Goal: Feedback & Contribution: Contribute content

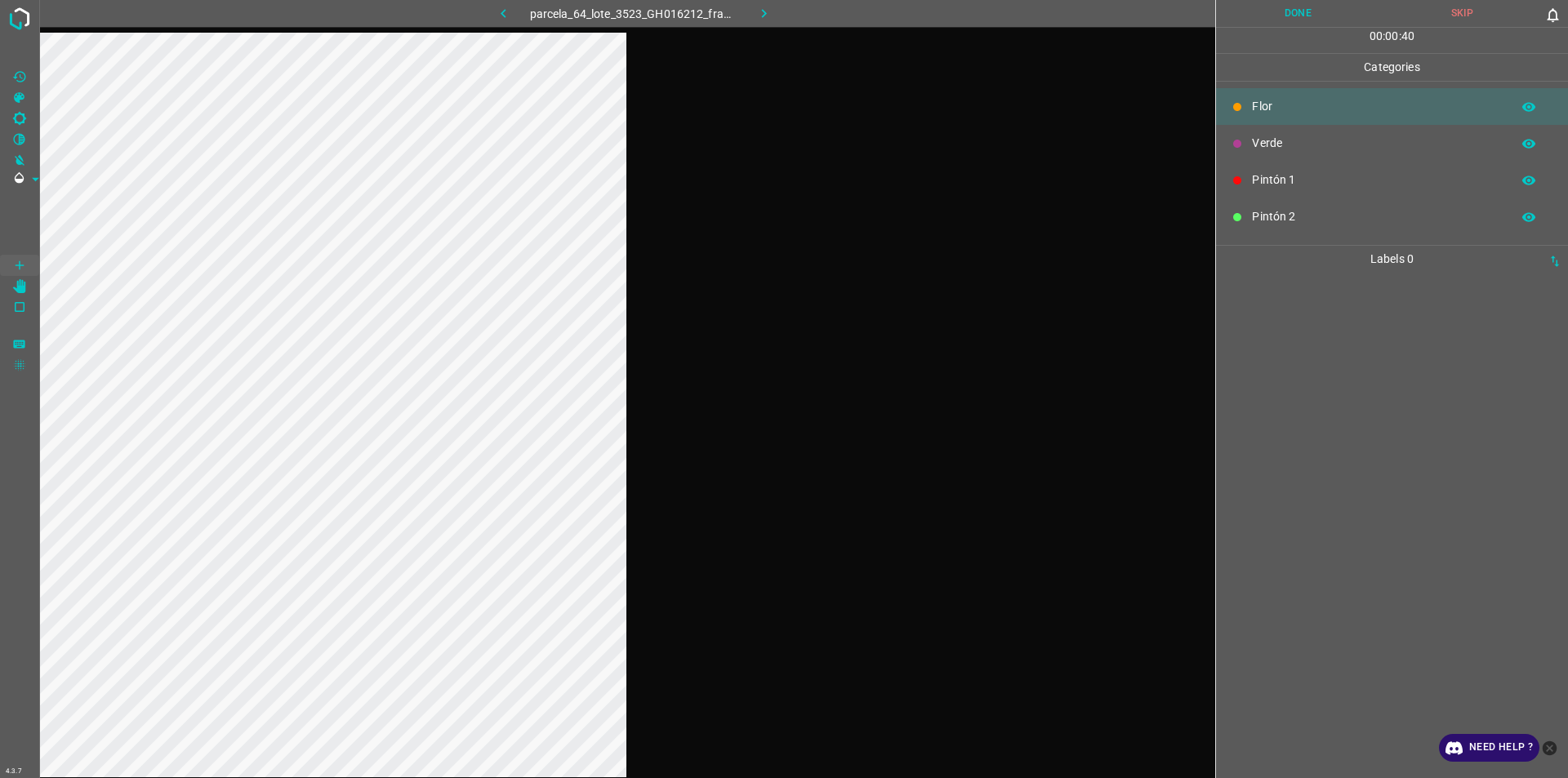
click at [782, 525] on div at bounding box center [1392, 525] width 342 height 505
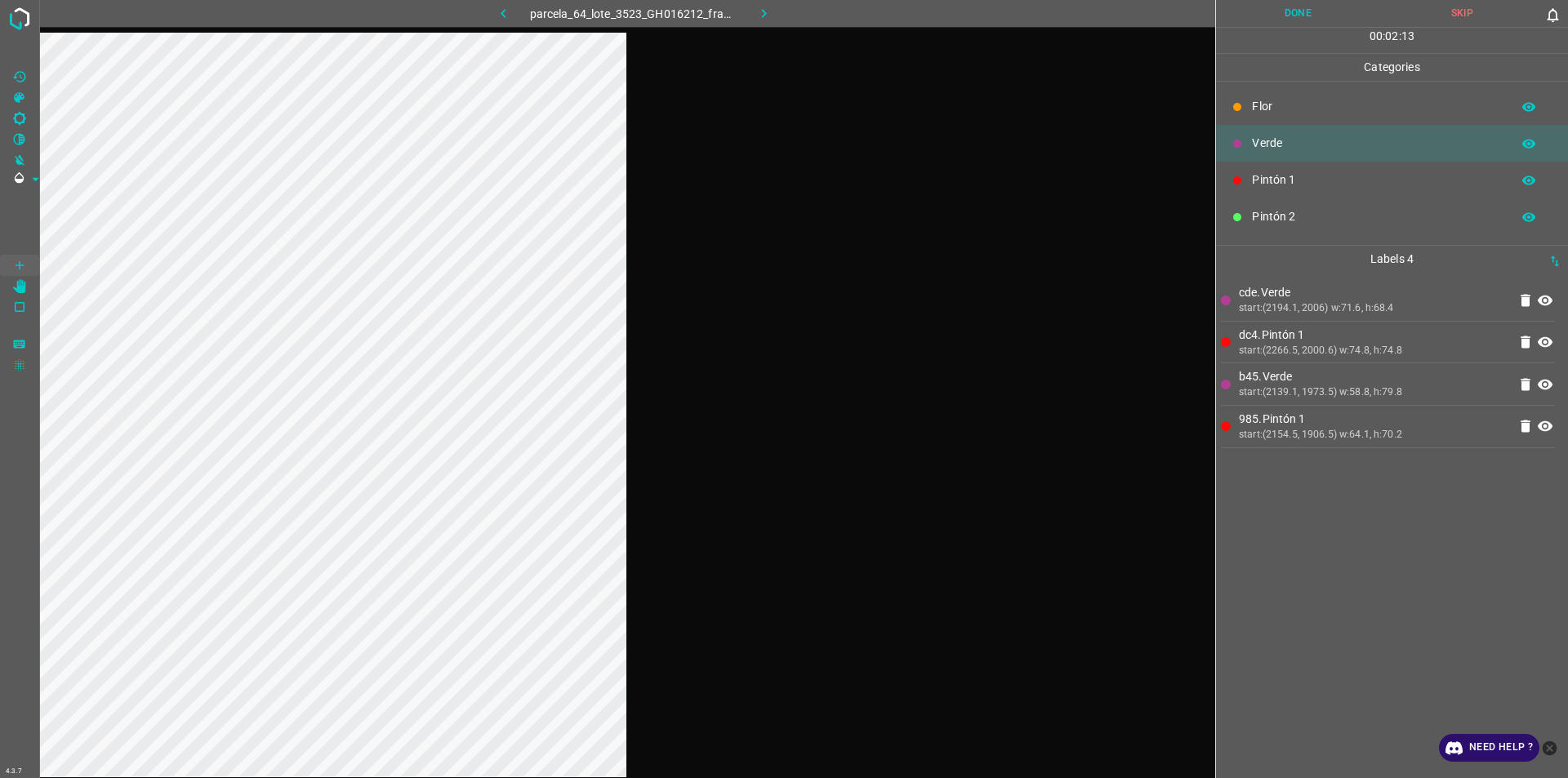
drag, startPoint x: 912, startPoint y: 570, endPoint x: 918, endPoint y: 541, distance: 29.6
click at [782, 570] on div at bounding box center [627, 421] width 1176 height 778
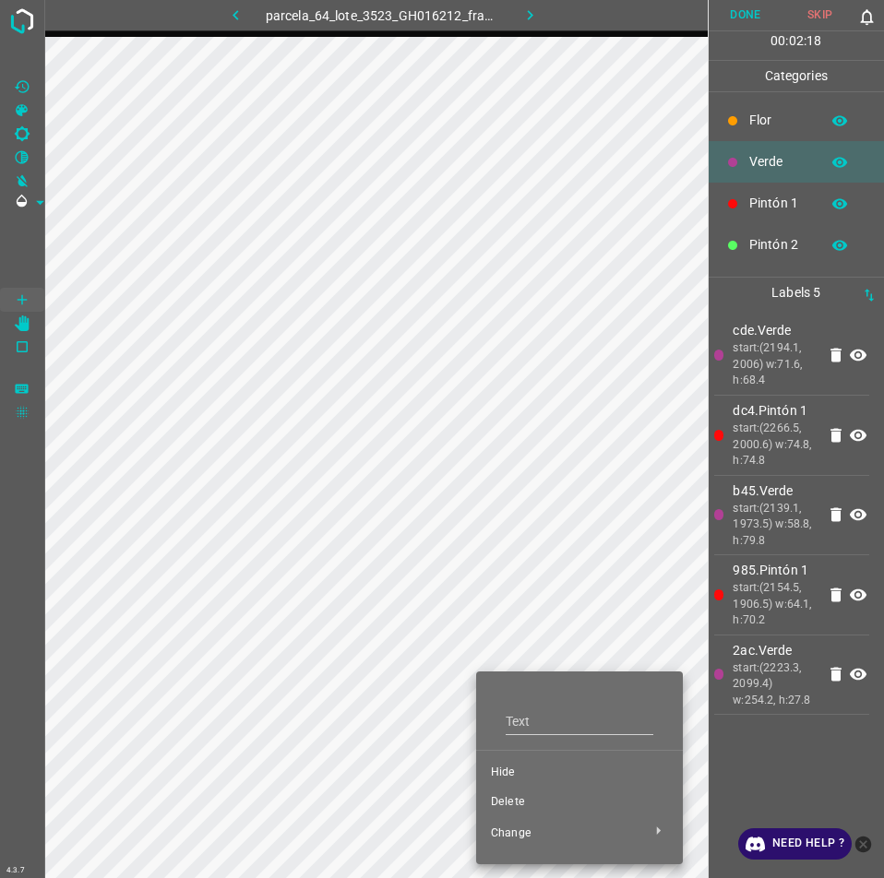
click at [534, 791] on li "Delete" at bounding box center [579, 803] width 207 height 30
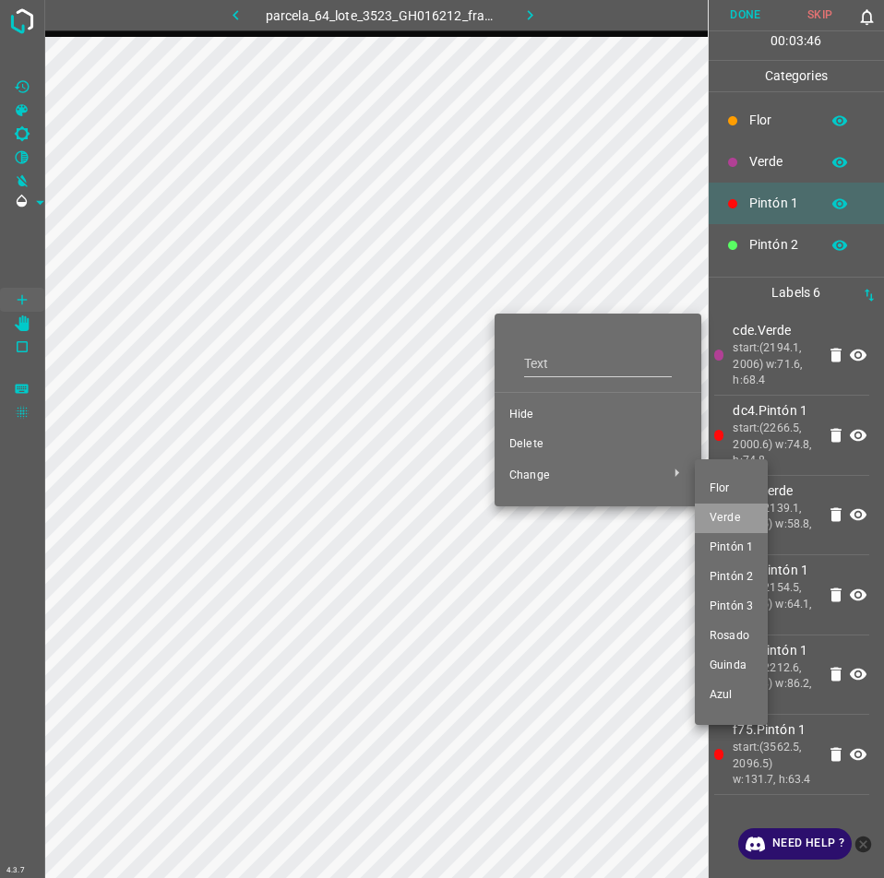
click at [716, 514] on span "Verde" at bounding box center [730, 518] width 43 height 17
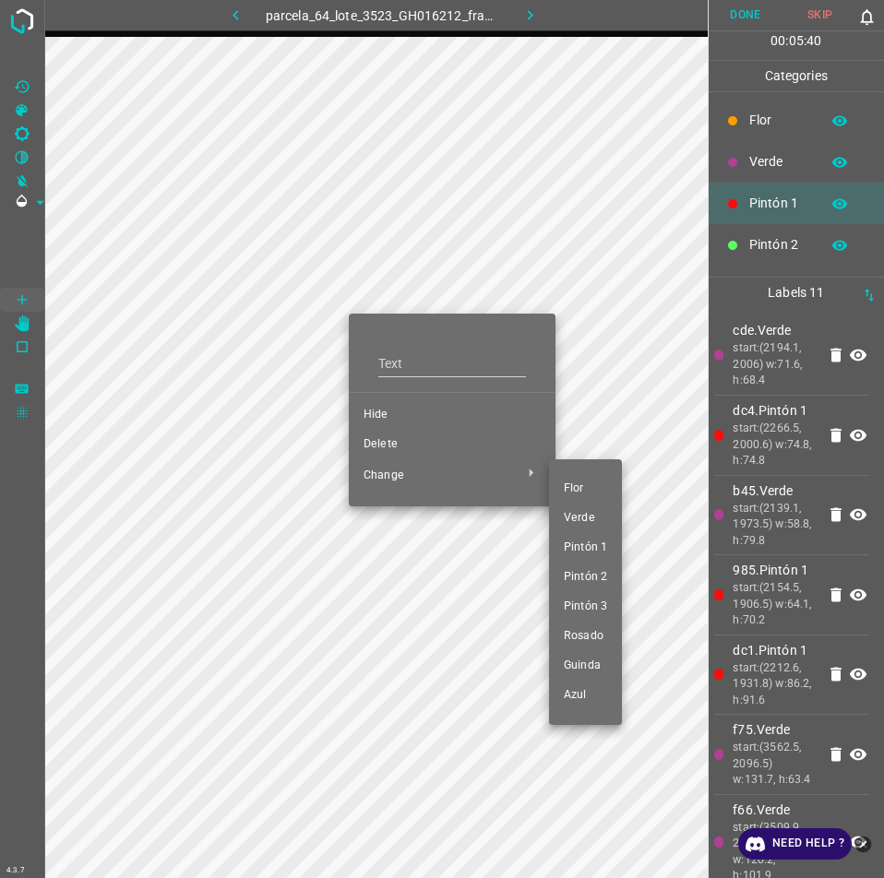
click at [580, 528] on li "Verde" at bounding box center [585, 519] width 73 height 30
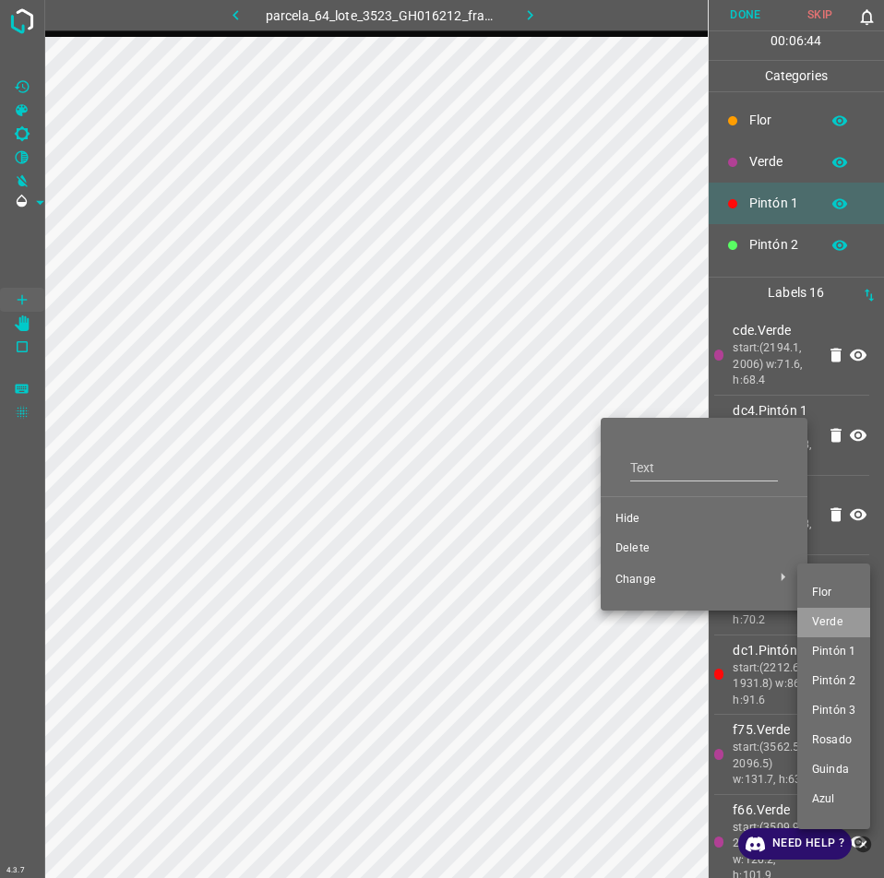
drag, startPoint x: 837, startPoint y: 615, endPoint x: 539, endPoint y: 552, distance: 305.5
click at [836, 613] on li "Verde" at bounding box center [833, 623] width 73 height 30
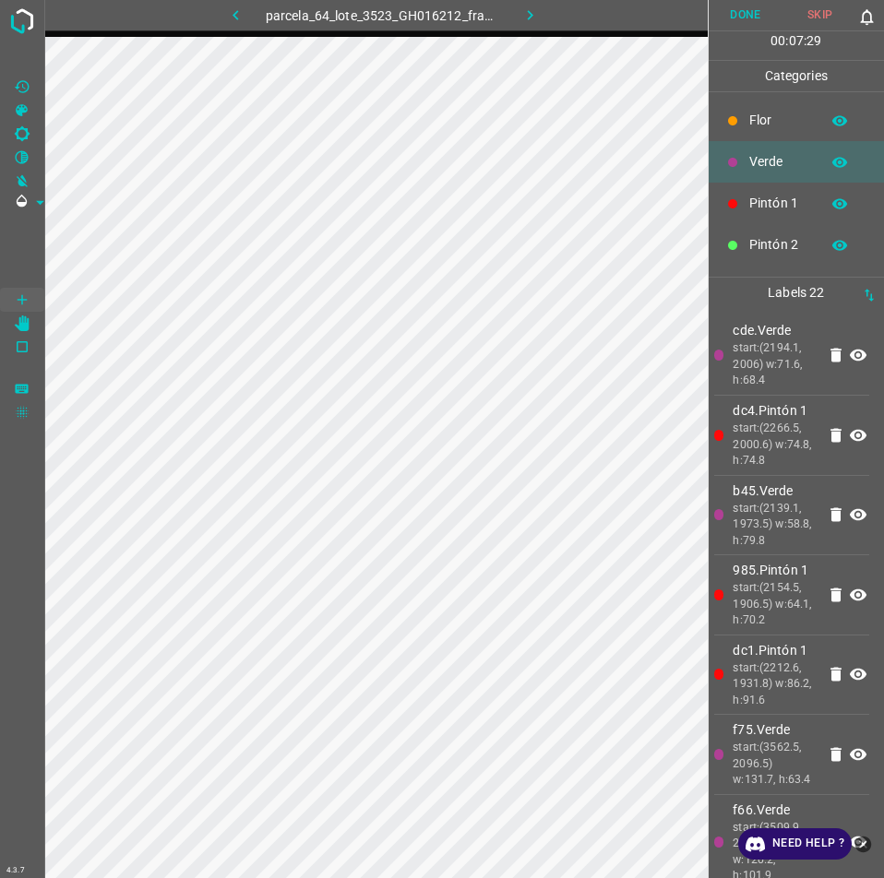
click at [765, 205] on p "Pintón 1" at bounding box center [779, 203] width 61 height 19
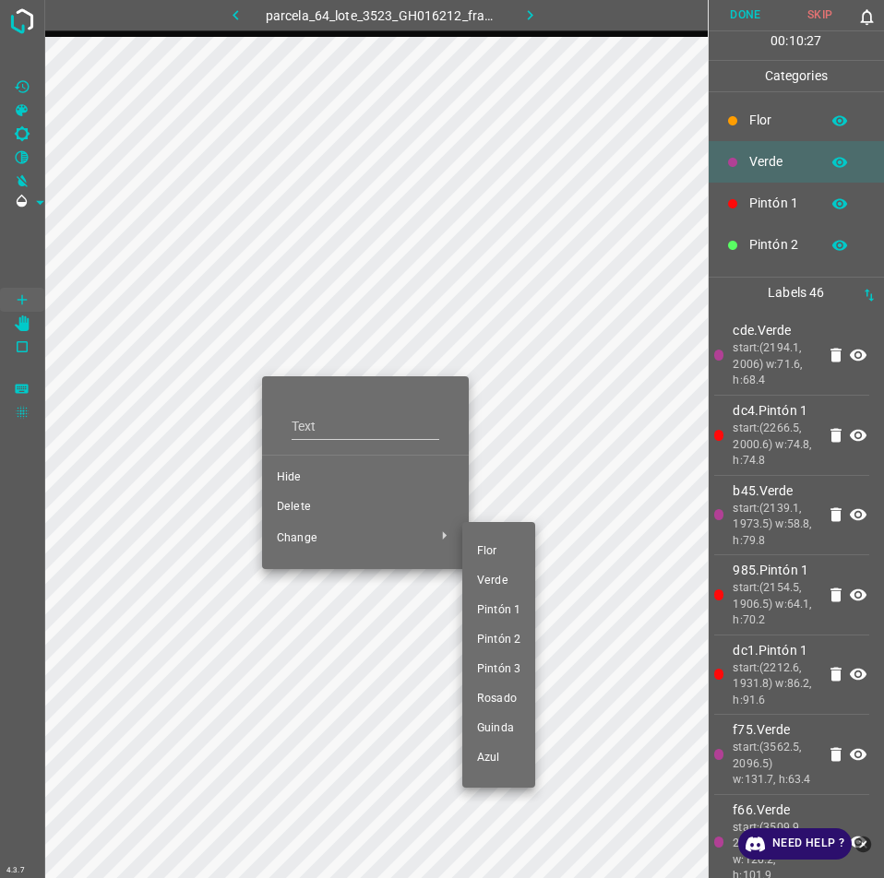
drag, startPoint x: 508, startPoint y: 597, endPoint x: 534, endPoint y: 484, distance: 115.4
click at [506, 595] on ul "Flor Verde Pintón 1 Pintón 2 Pintón 3 Rosado Guinda Azul" at bounding box center [498, 654] width 73 height 251
click at [514, 607] on span "Pintón 1" at bounding box center [498, 610] width 43 height 17
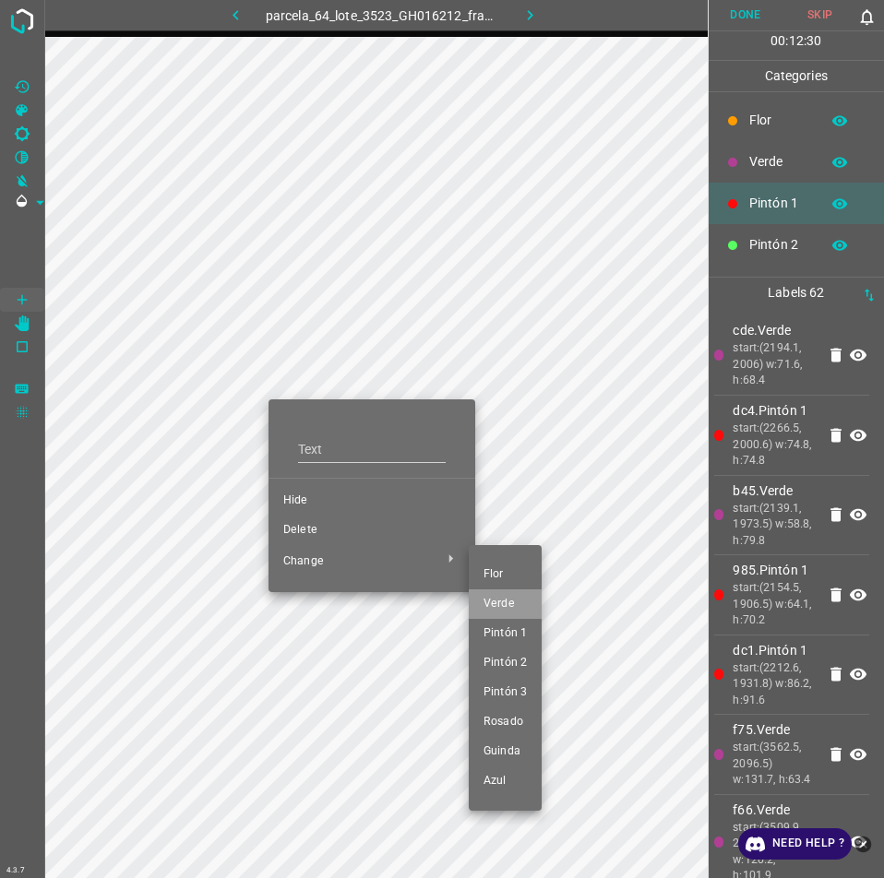
click at [499, 595] on li "Verde" at bounding box center [505, 604] width 73 height 30
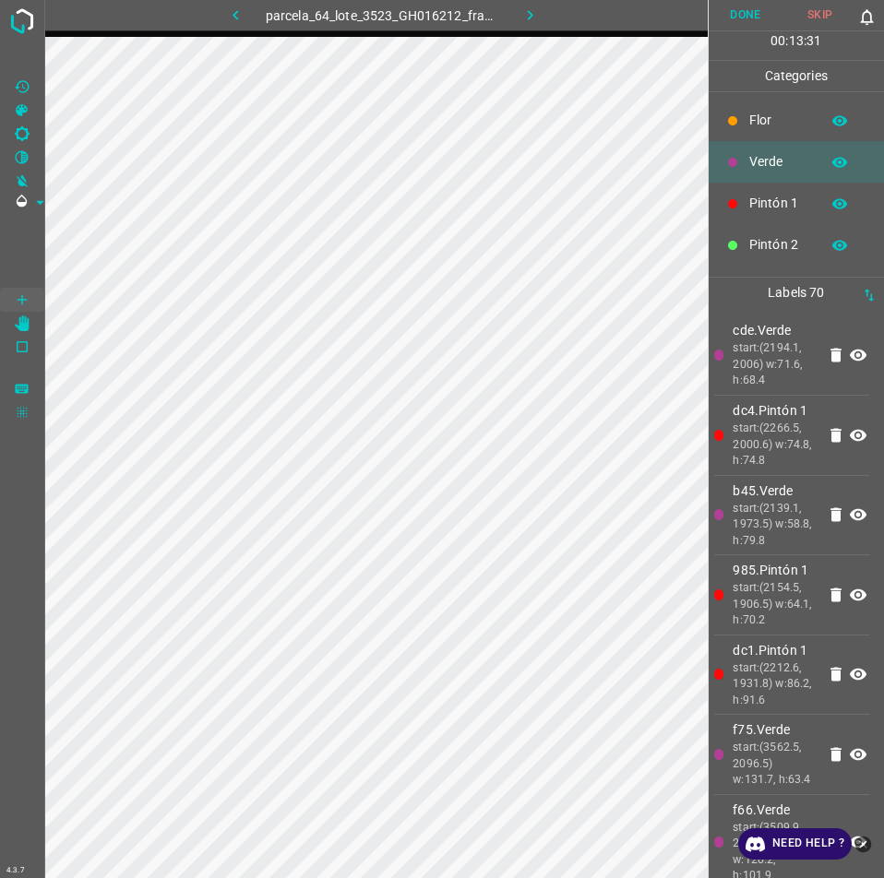
drag, startPoint x: 296, startPoint y: 475, endPoint x: 197, endPoint y: -78, distance: 562.1
click li "Verde"
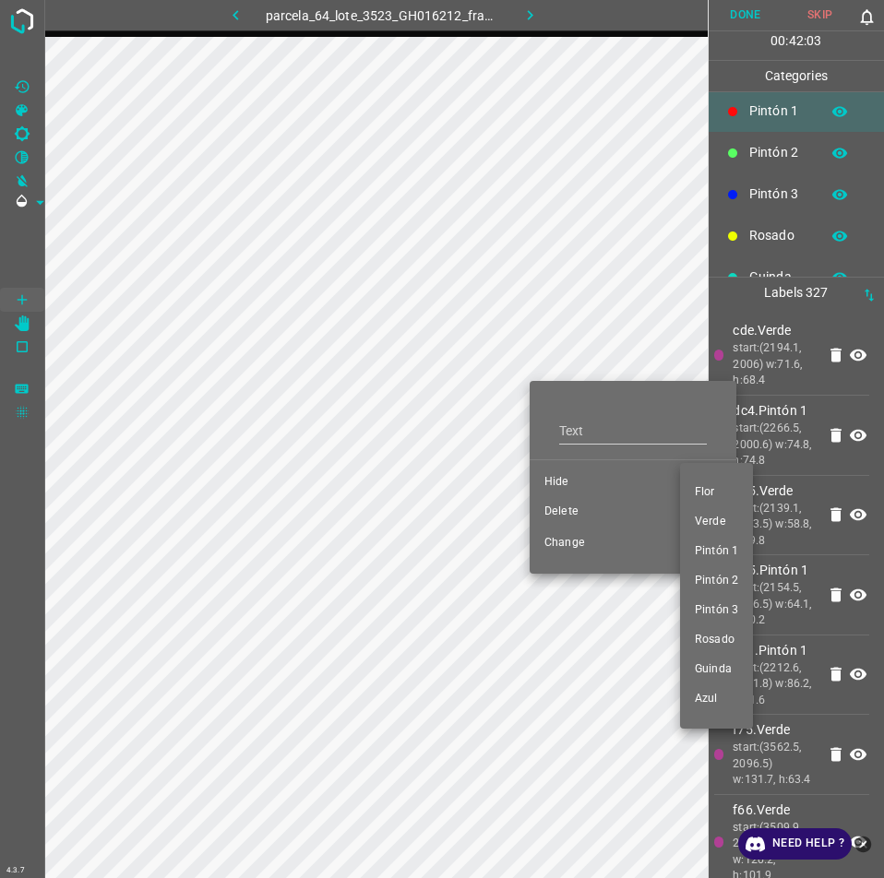
click at [709, 533] on li "Verde" at bounding box center [716, 522] width 73 height 30
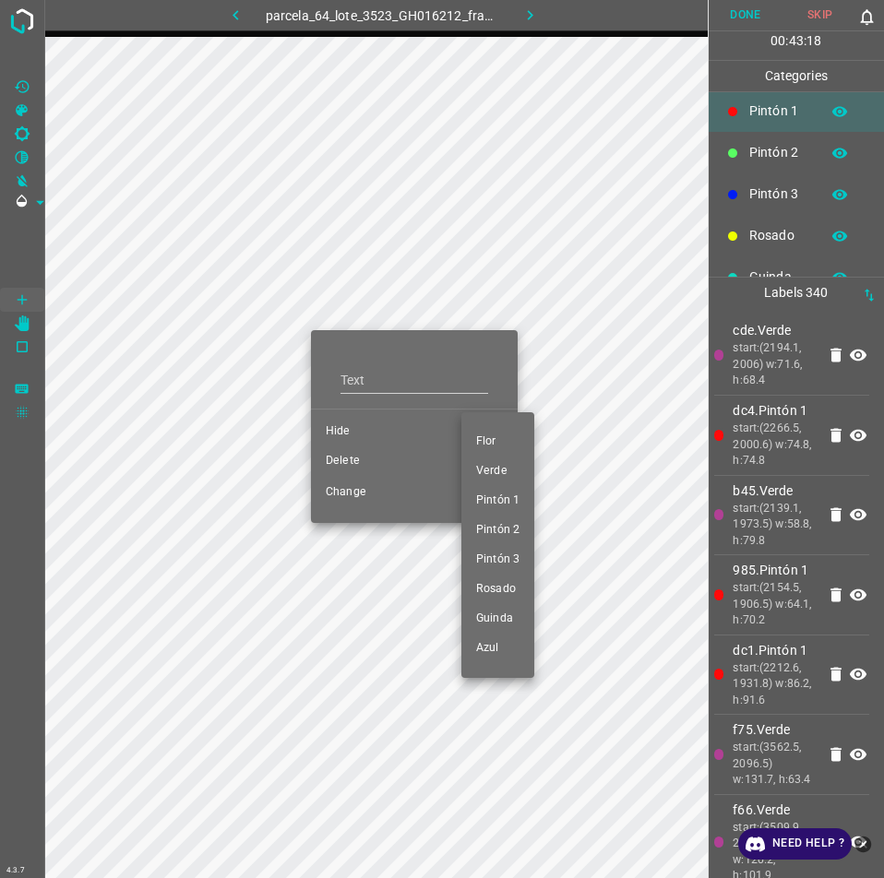
click at [352, 427] on div at bounding box center [442, 439] width 884 height 878
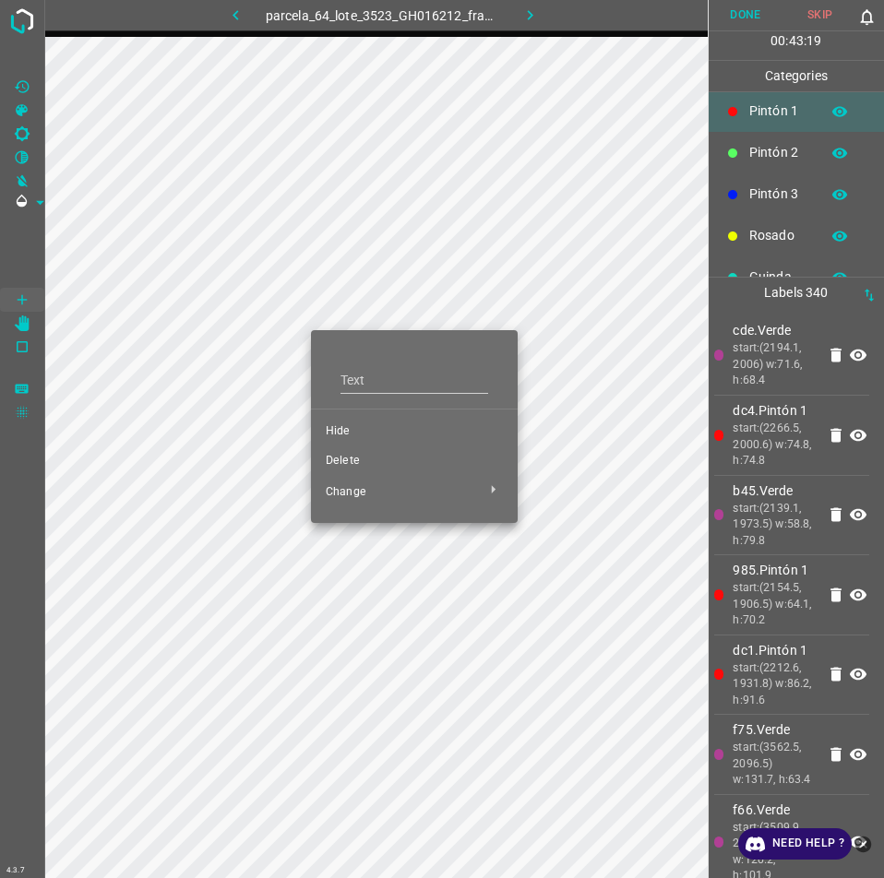
click at [331, 435] on span "Hide" at bounding box center [414, 431] width 177 height 17
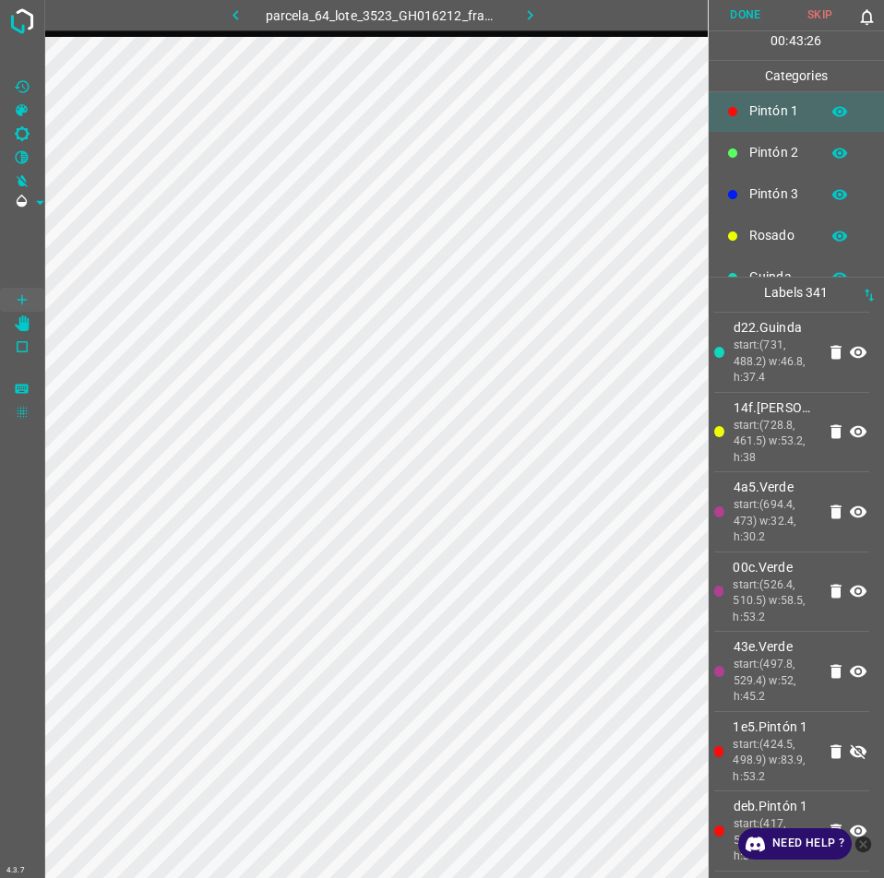
scroll to position [30379, 0]
click at [868, 833] on button "close-help" at bounding box center [862, 843] width 23 height 31
click at [849, 744] on icon at bounding box center [857, 751] width 17 height 15
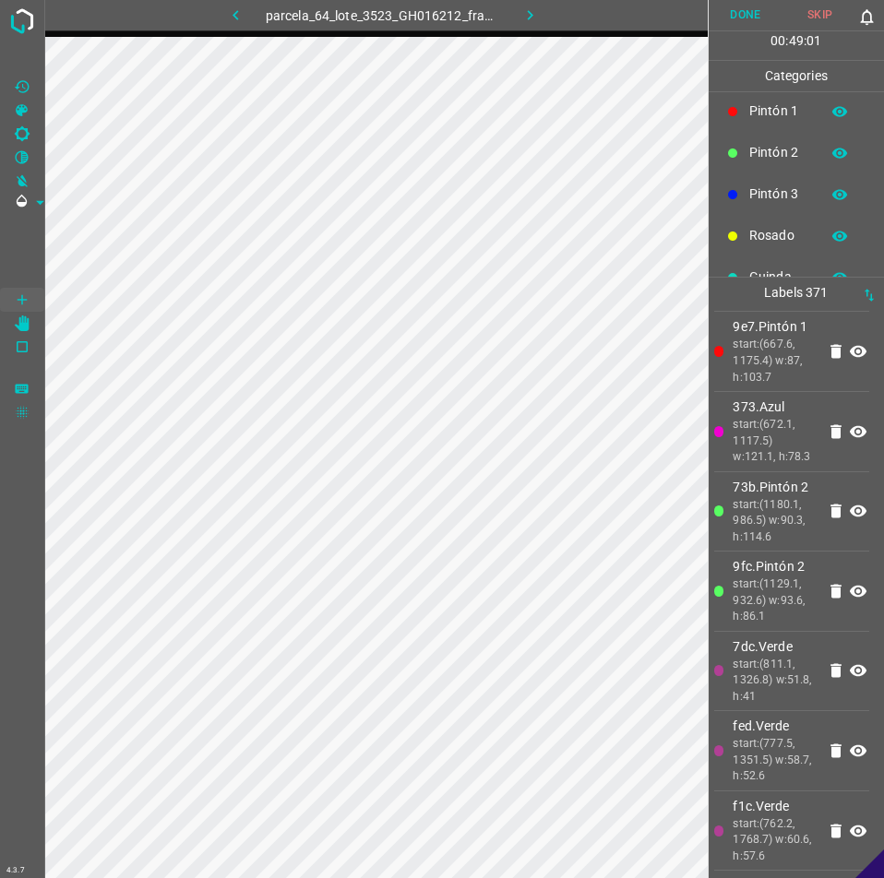
click at [757, 21] on button "Done" at bounding box center [745, 15] width 75 height 30
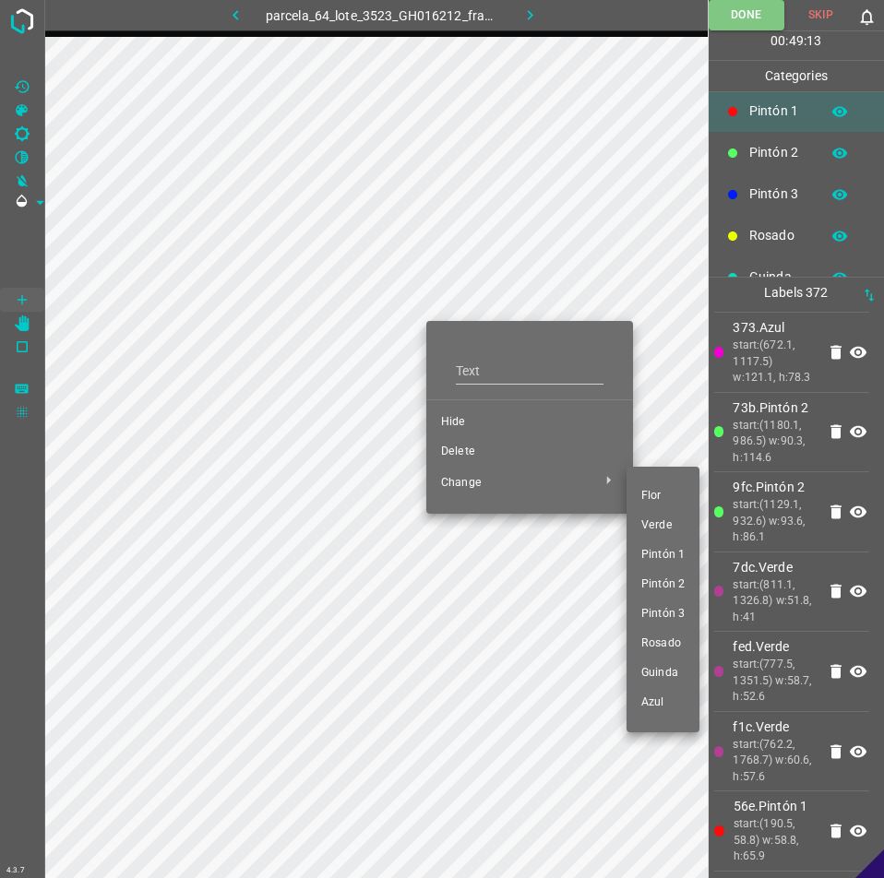
click at [663, 521] on span "Verde" at bounding box center [662, 525] width 43 height 17
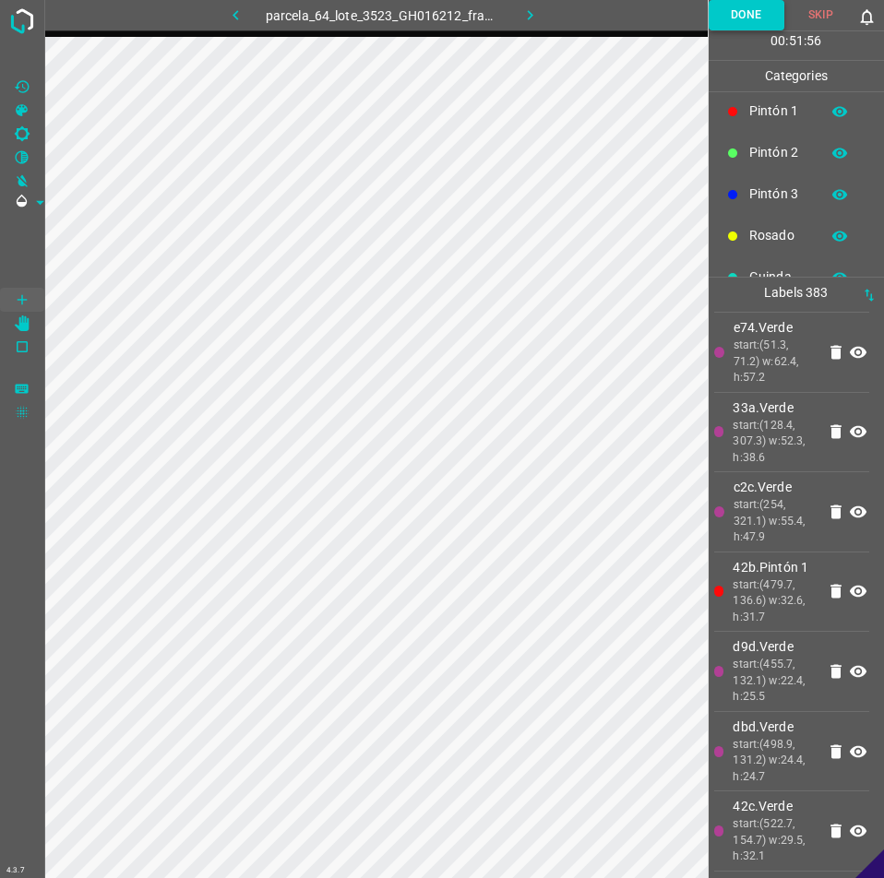
click at [757, 23] on button "Done" at bounding box center [746, 15] width 76 height 30
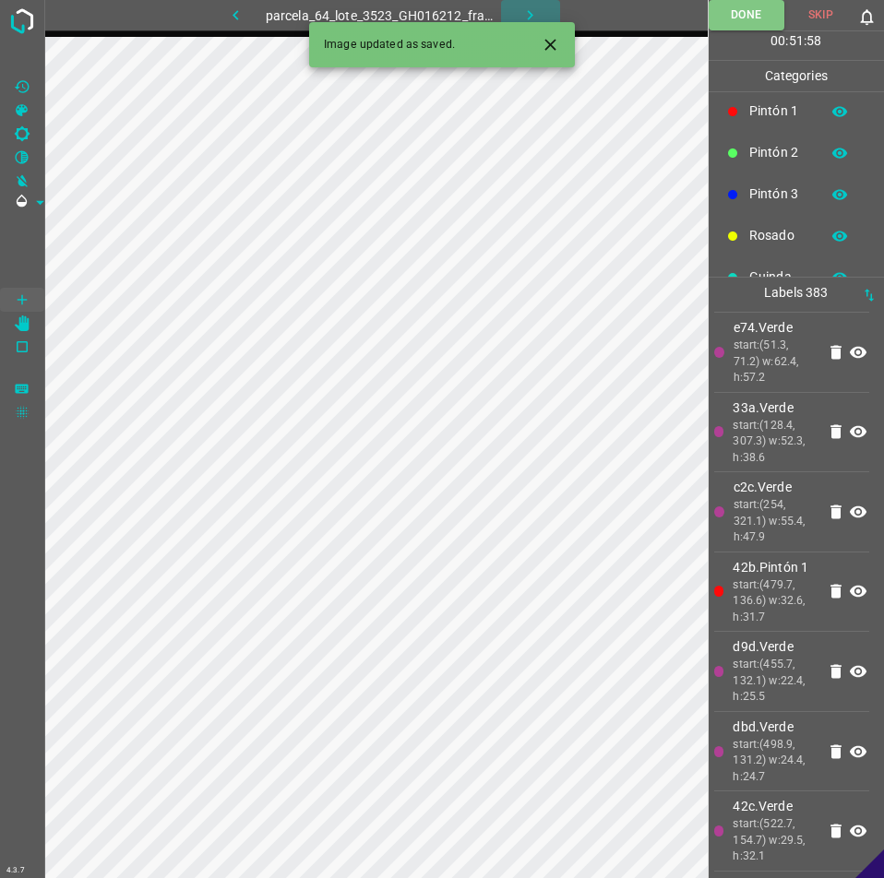
click at [532, 18] on icon "button" at bounding box center [529, 15] width 19 height 19
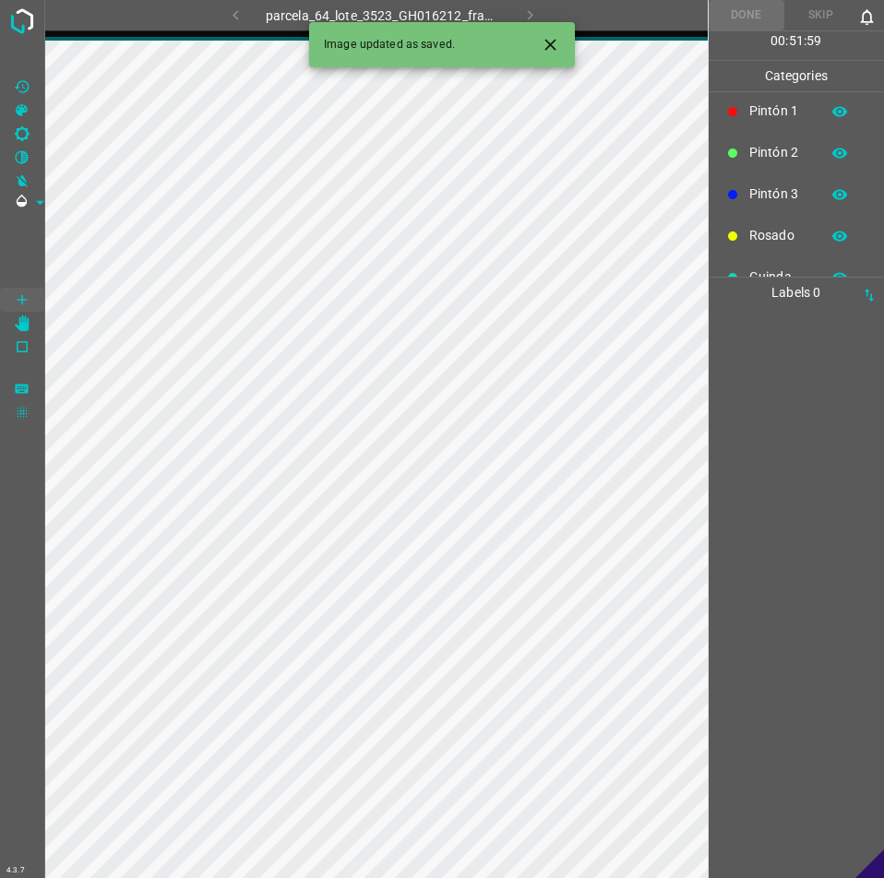
scroll to position [0, 0]
click at [548, 34] on button "Close" at bounding box center [550, 45] width 34 height 34
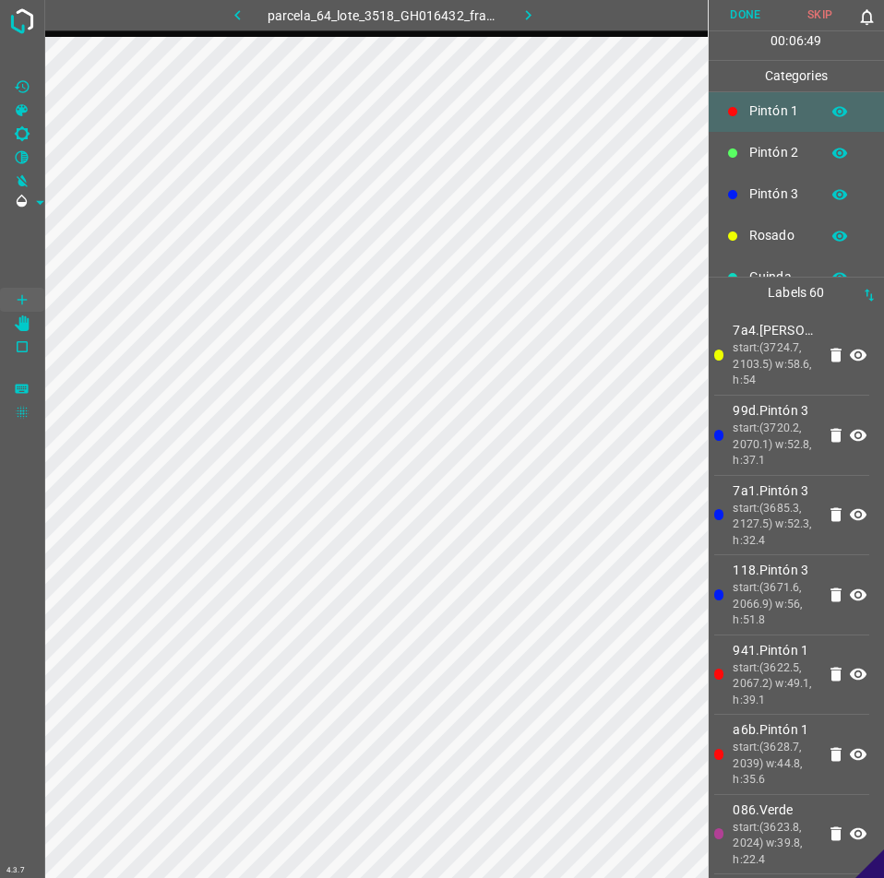
click at [757, 115] on p "Pintón 1" at bounding box center [779, 110] width 61 height 19
click span "Verde"
click span "Pintón 1"
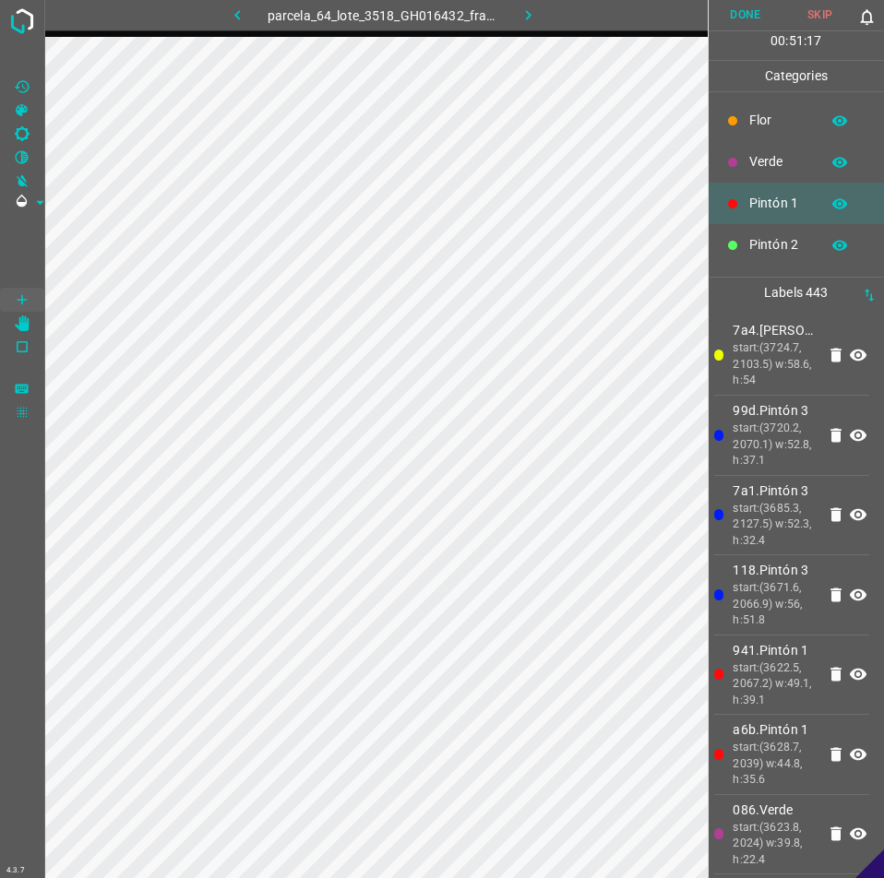
click at [789, 163] on p "Verde" at bounding box center [779, 161] width 61 height 19
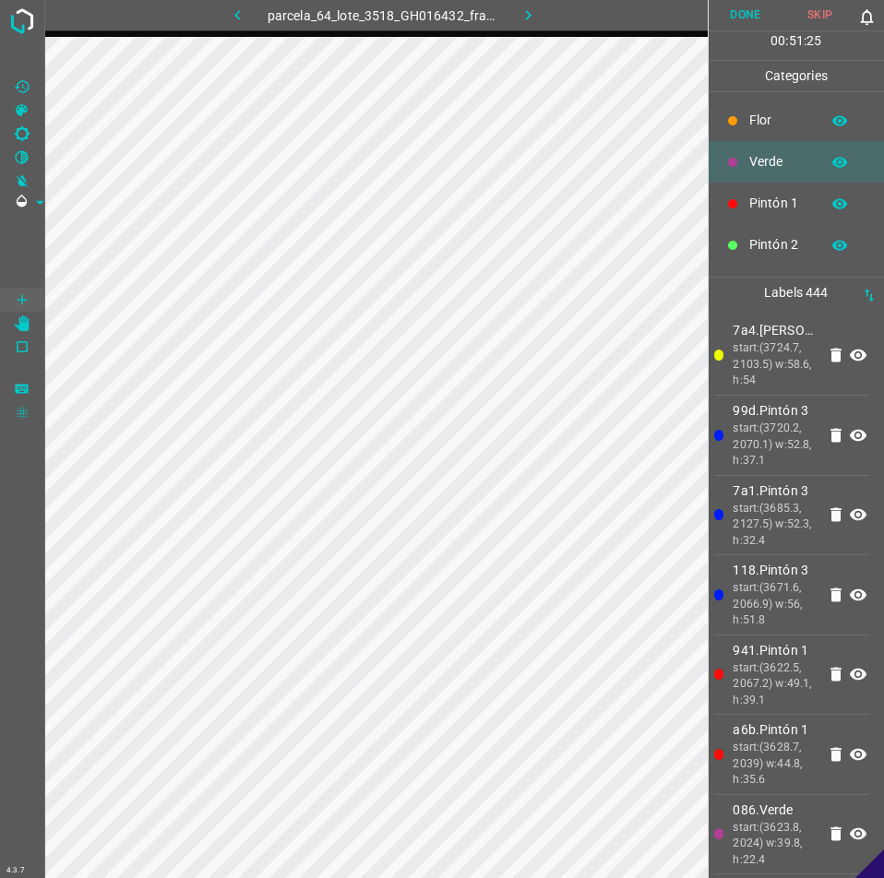
click at [745, 209] on div "Pintón 1" at bounding box center [796, 204] width 176 height 42
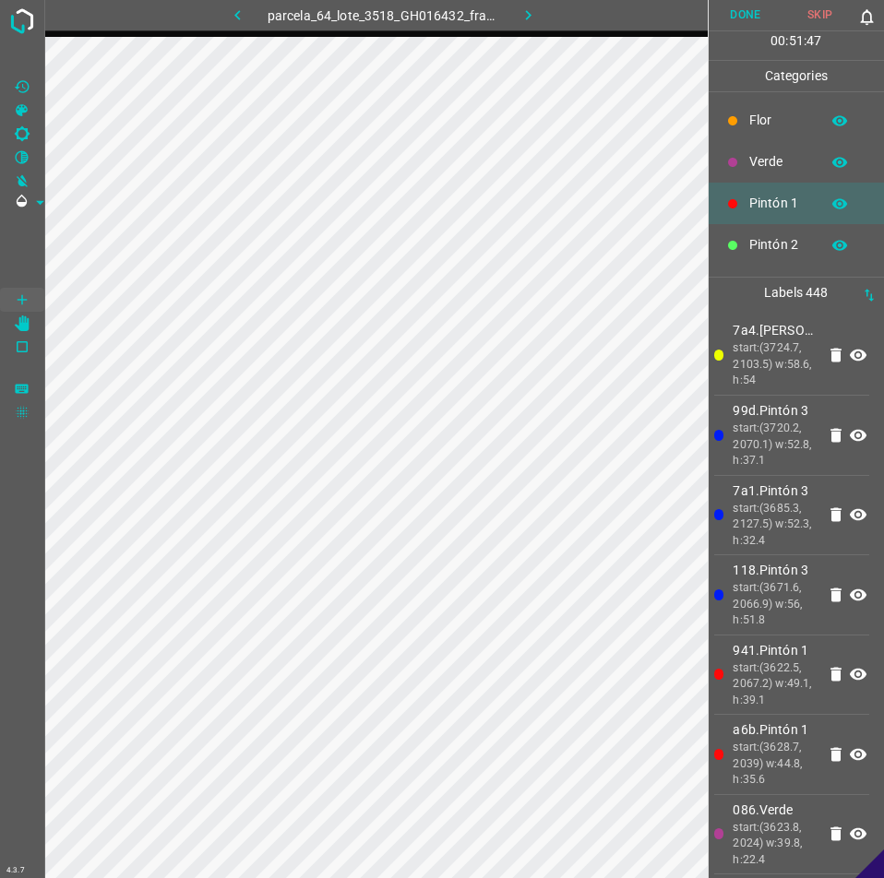
click at [777, 164] on p "Verde" at bounding box center [779, 161] width 61 height 19
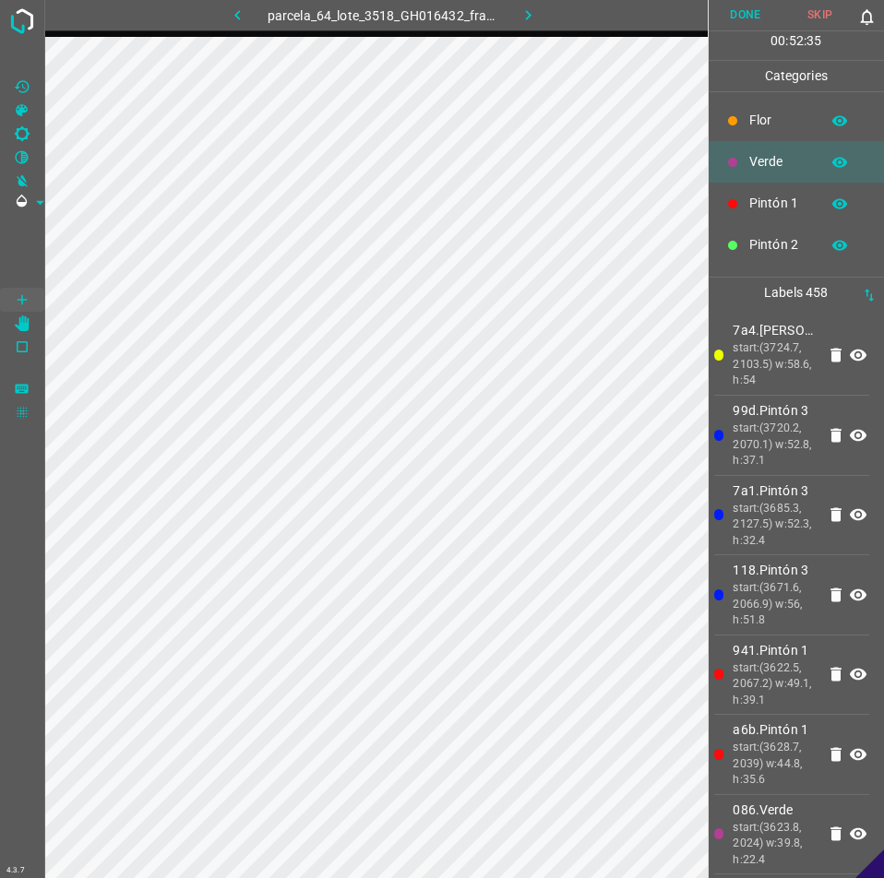
click at [782, 217] on div "Pintón 1" at bounding box center [796, 204] width 176 height 42
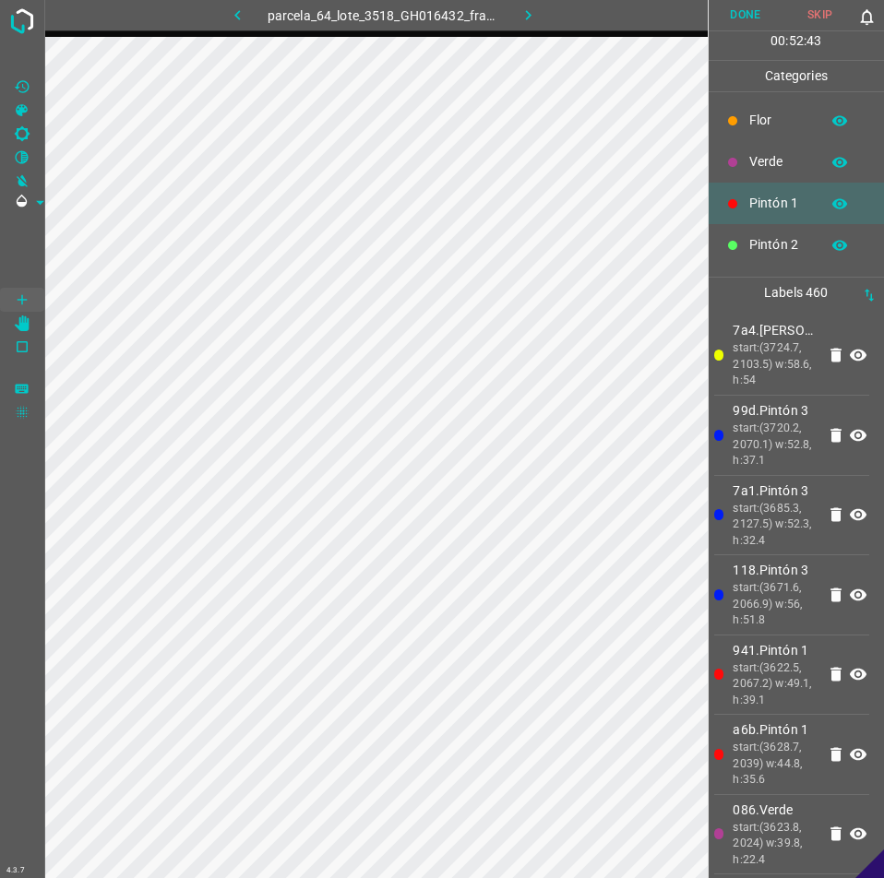
click at [777, 171] on p "Verde" at bounding box center [779, 161] width 61 height 19
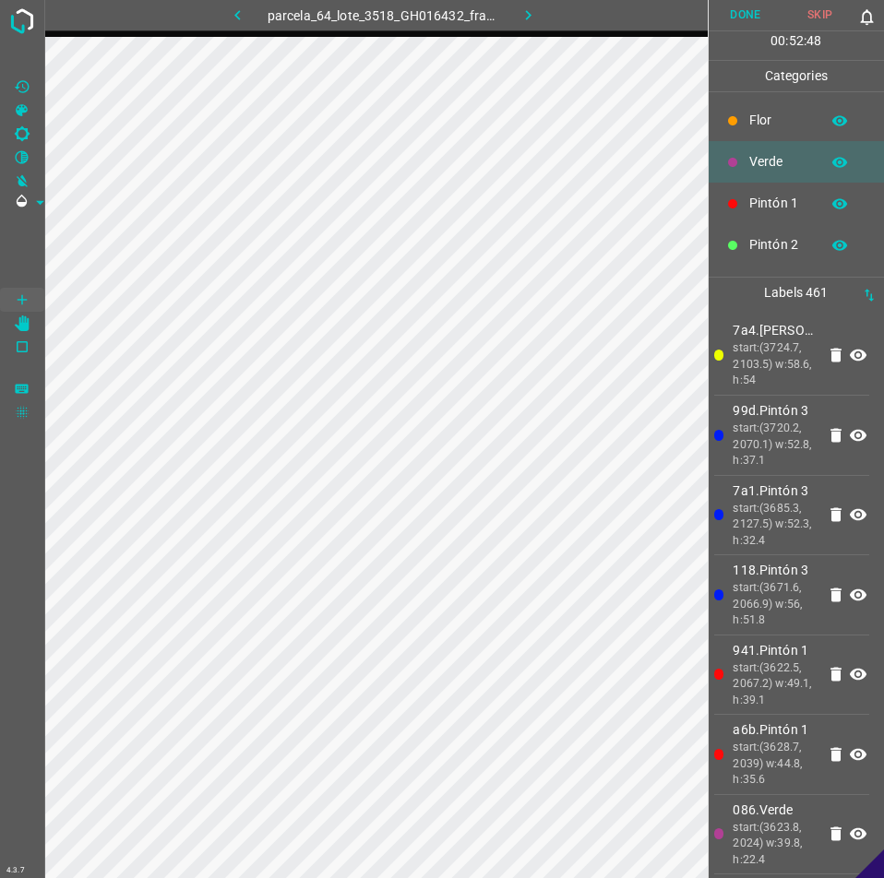
click at [764, 200] on div "Pintón 1" at bounding box center [796, 204] width 176 height 42
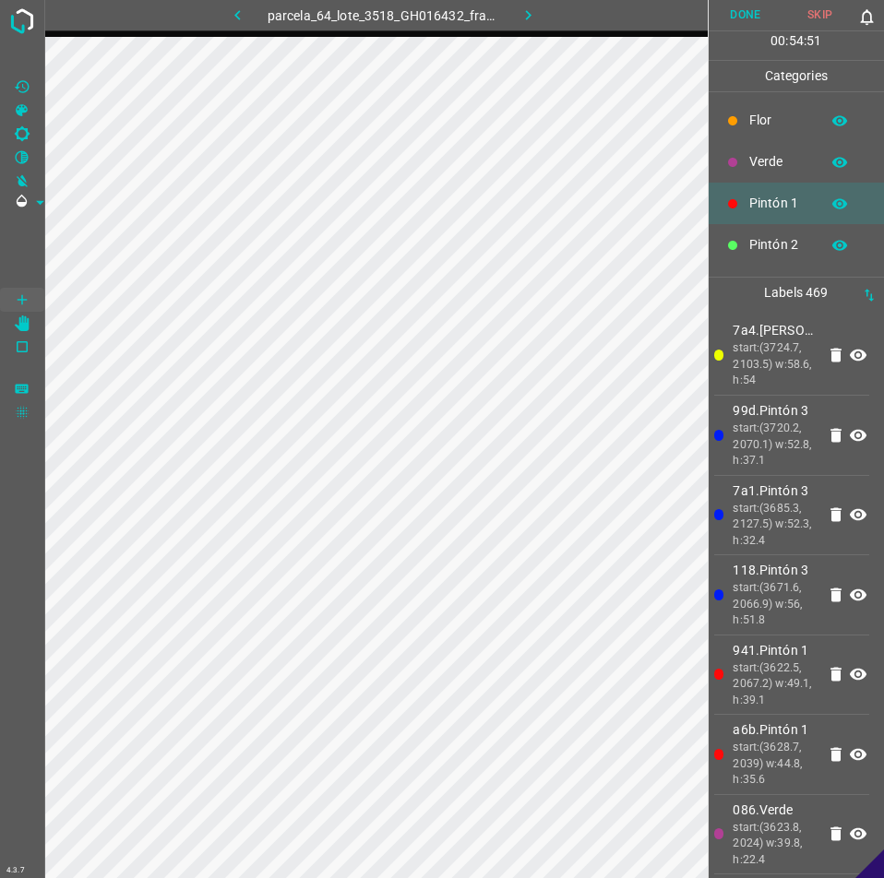
scroll to position [277, 0]
click span "Pintón 1"
click span "Verde"
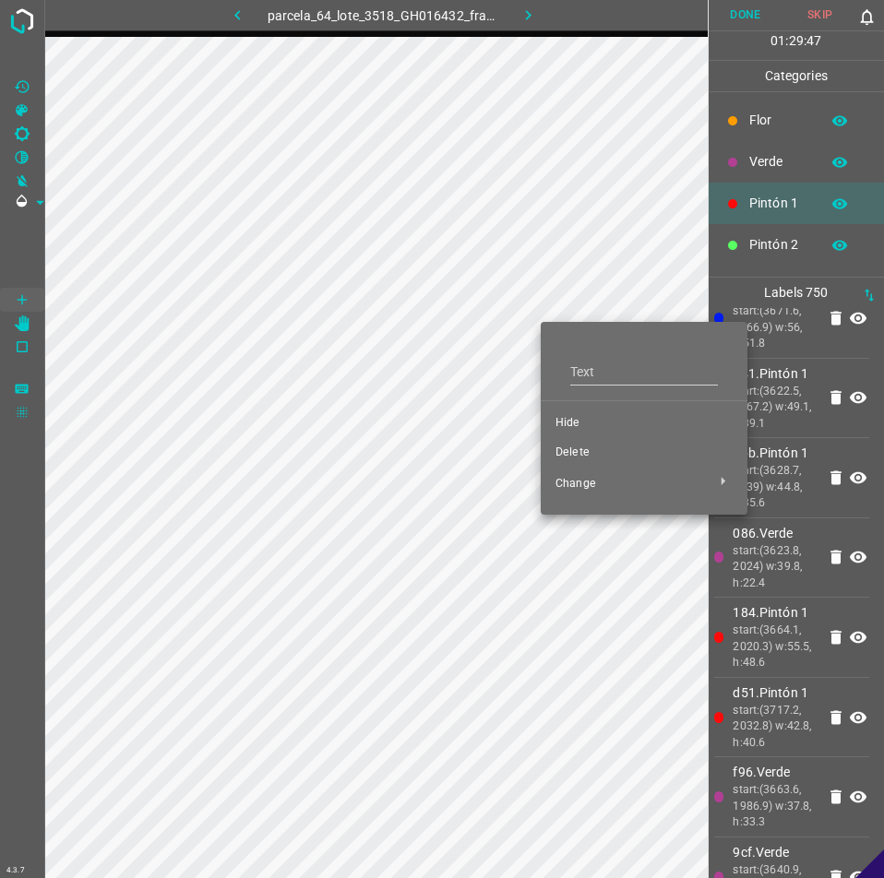
click at [584, 447] on span "Delete" at bounding box center [643, 453] width 177 height 17
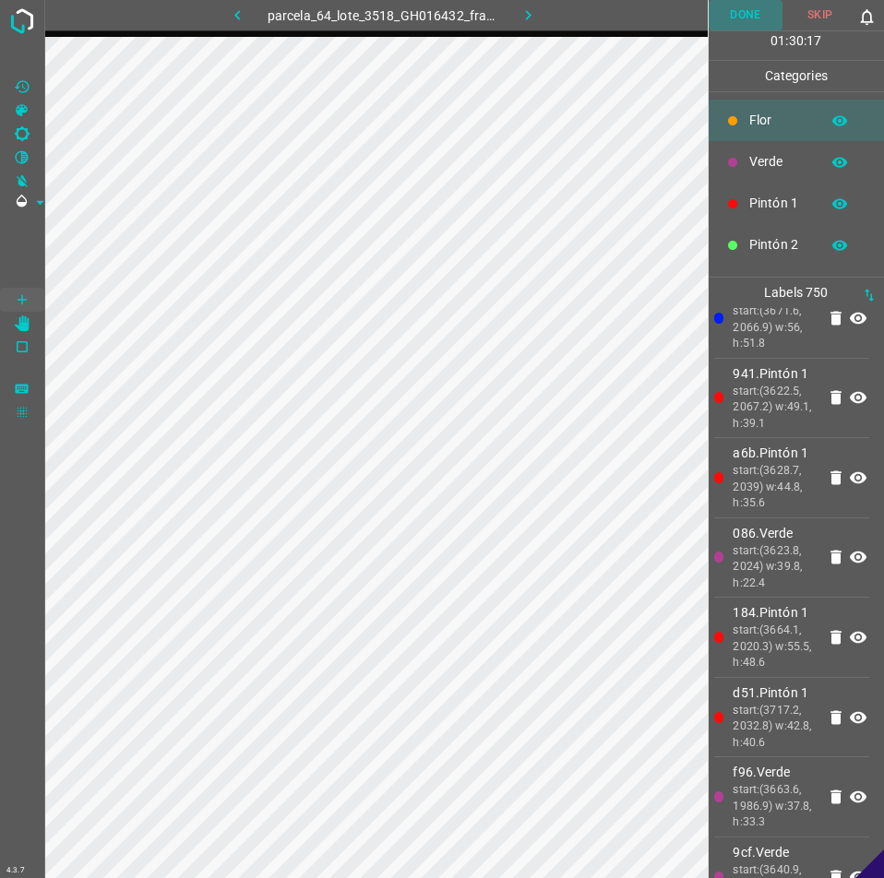
click at [737, 5] on button "Done" at bounding box center [745, 15] width 75 height 30
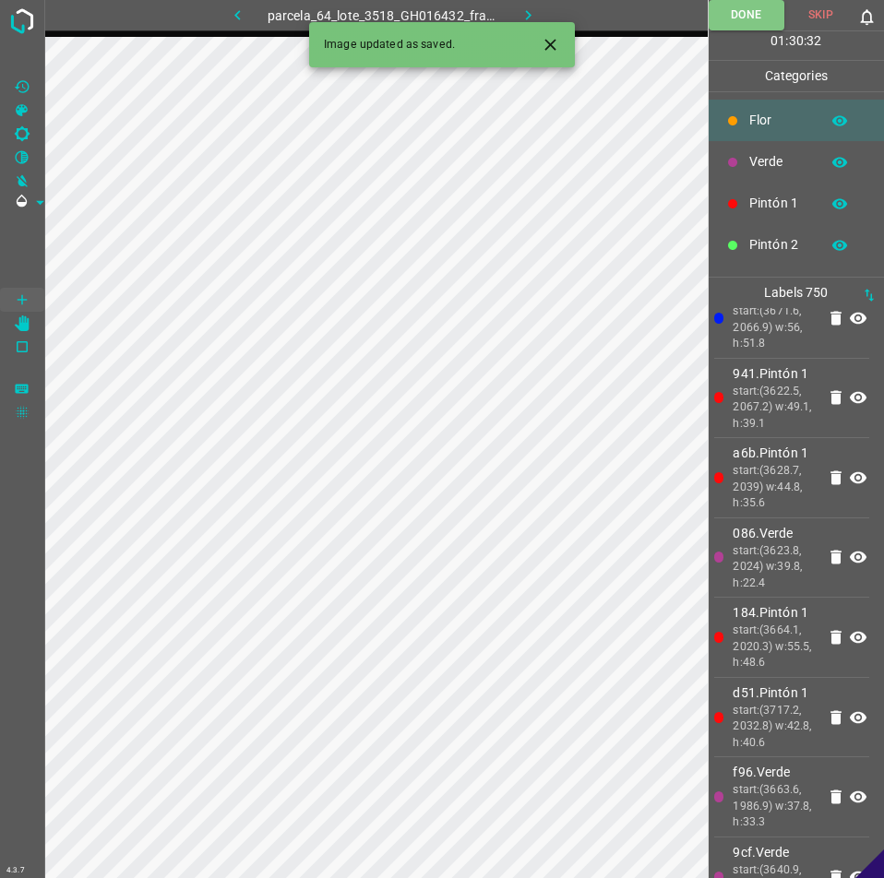
click at [519, 10] on icon "button" at bounding box center [527, 15] width 19 height 19
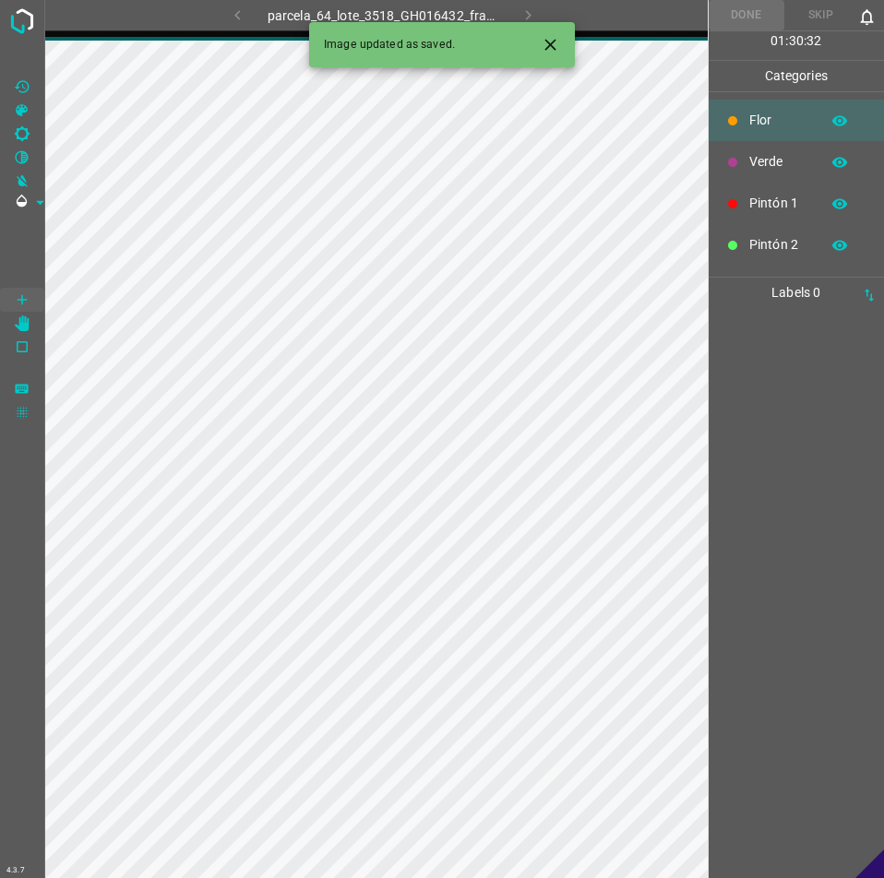
scroll to position [0, 0]
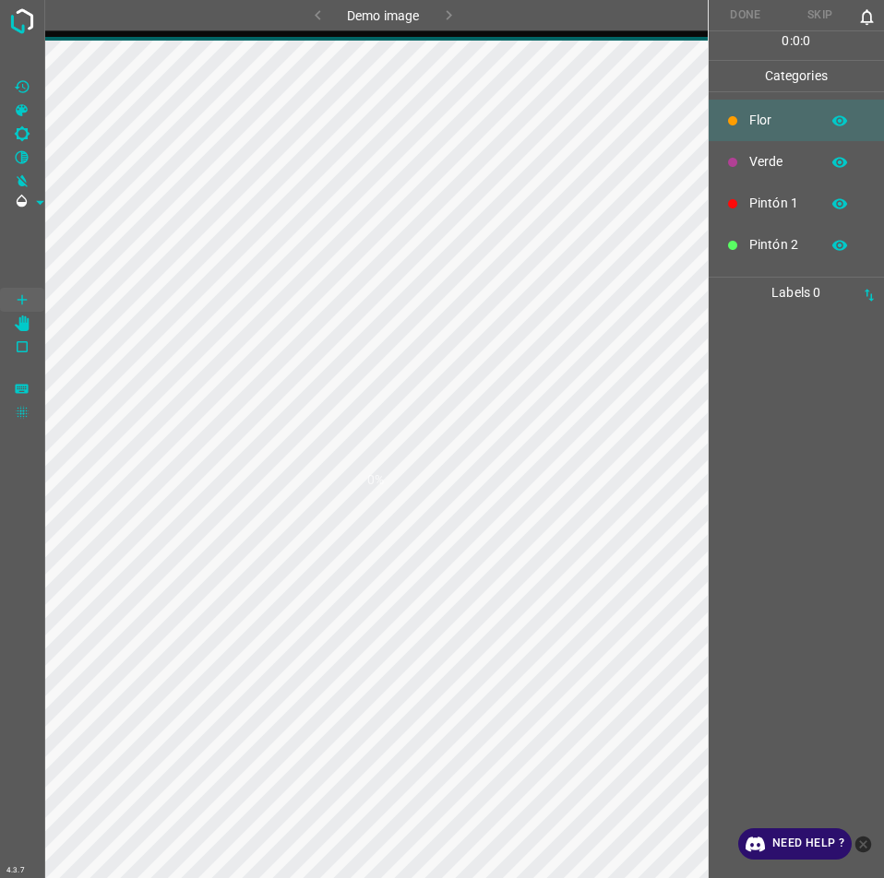
drag, startPoint x: 861, startPoint y: 842, endPoint x: 882, endPoint y: 846, distance: 20.6
click at [861, 842] on icon "close-help" at bounding box center [862, 844] width 19 height 19
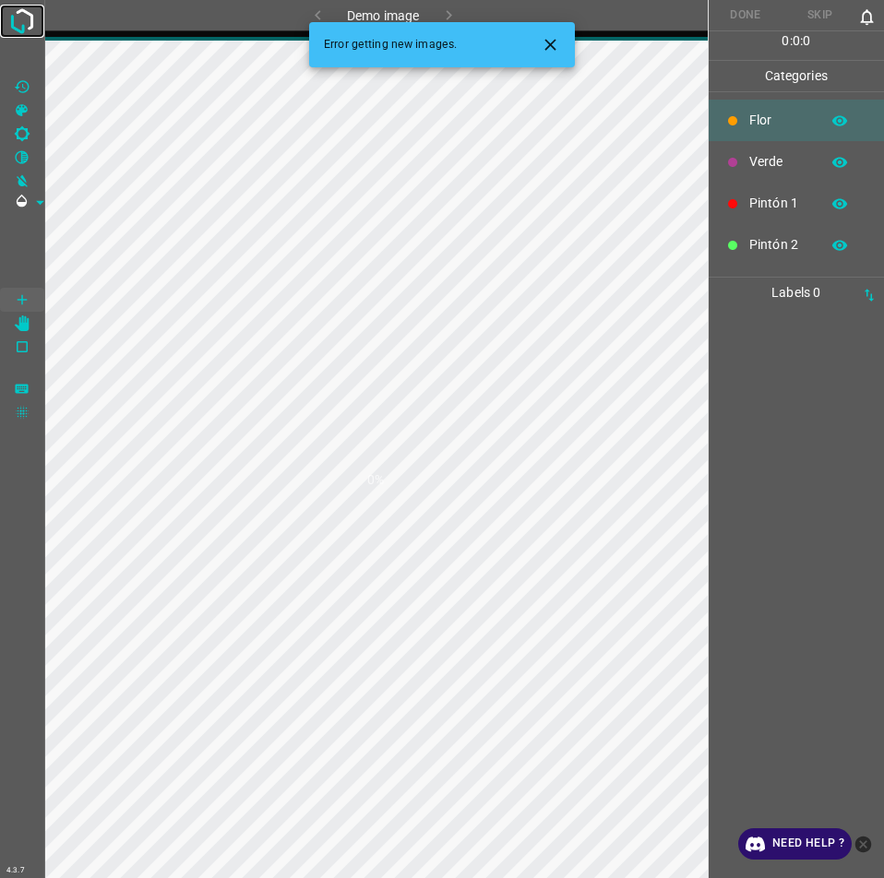
drag, startPoint x: 0, startPoint y: 0, endPoint x: 29, endPoint y: 18, distance: 34.0
click at [29, 18] on img at bounding box center [22, 21] width 33 height 33
